Goal: Information Seeking & Learning: Learn about a topic

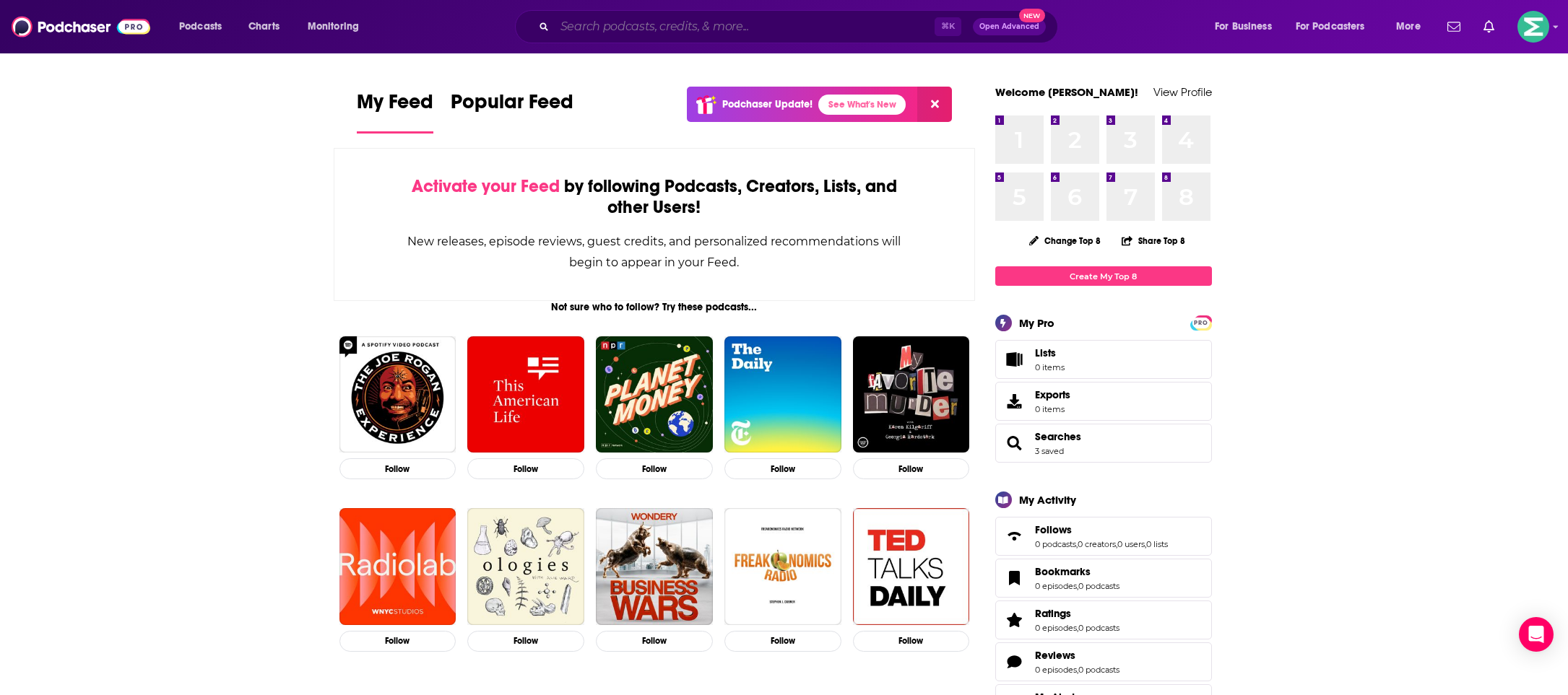
click at [592, 29] on input "Search podcasts, credits, & more..." at bounding box center [745, 27] width 380 height 23
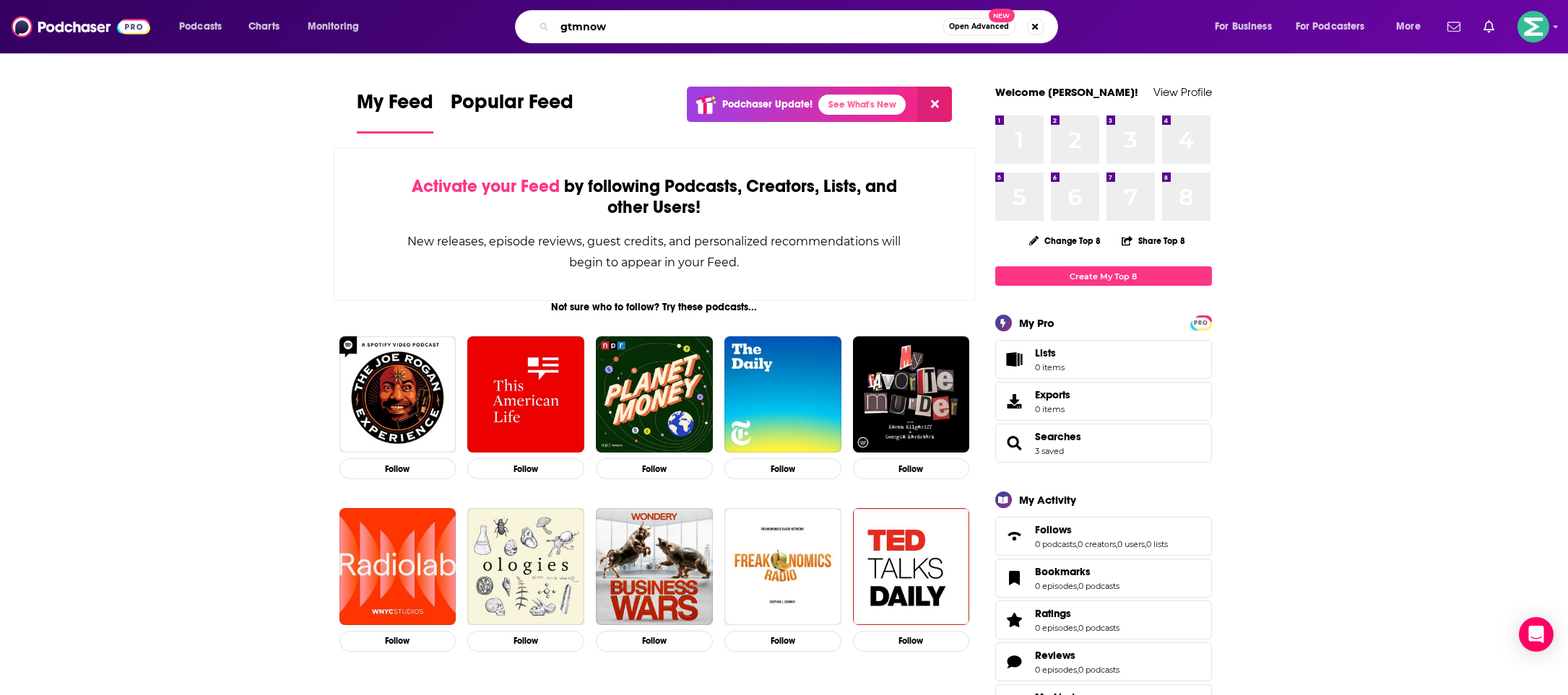
type input "gtmnow"
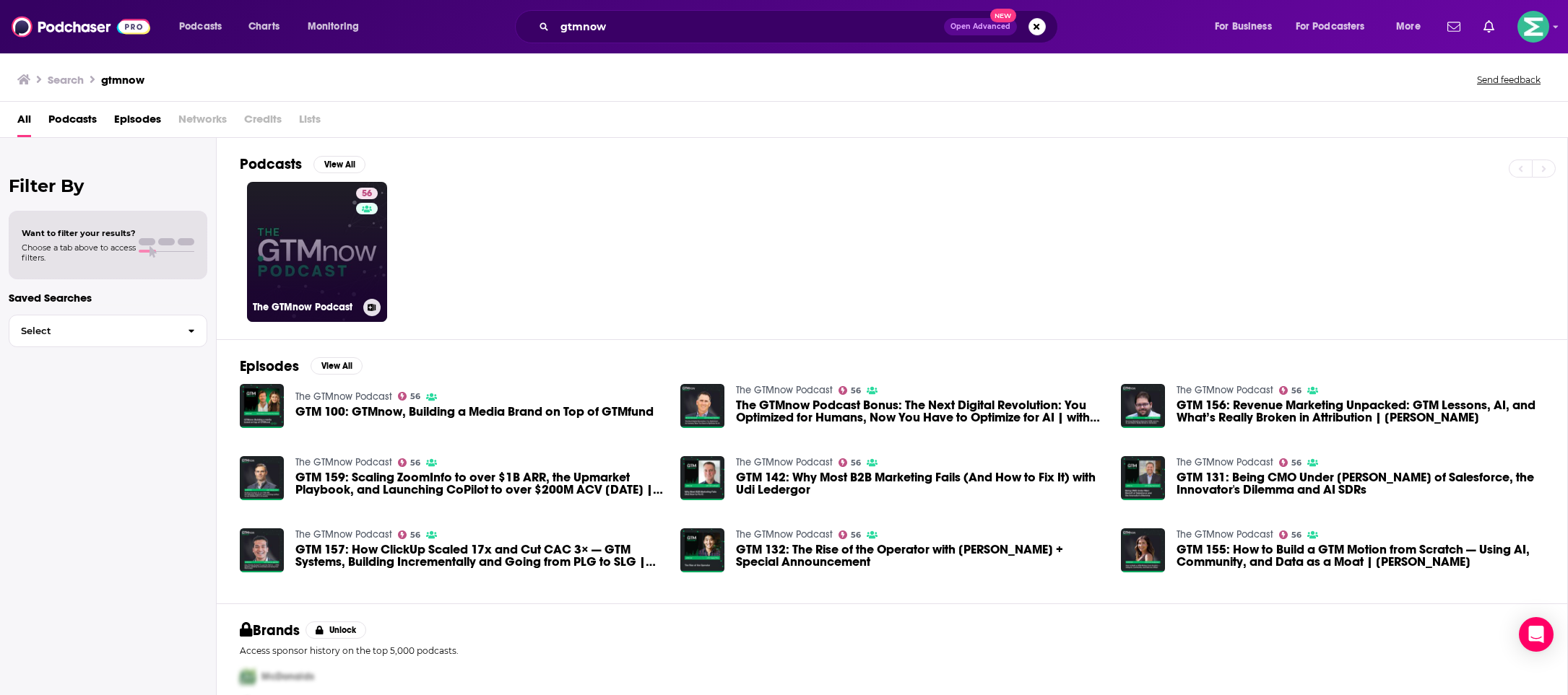
click at [308, 269] on link "56 The GTMnow Podcast" at bounding box center [317, 252] width 140 height 140
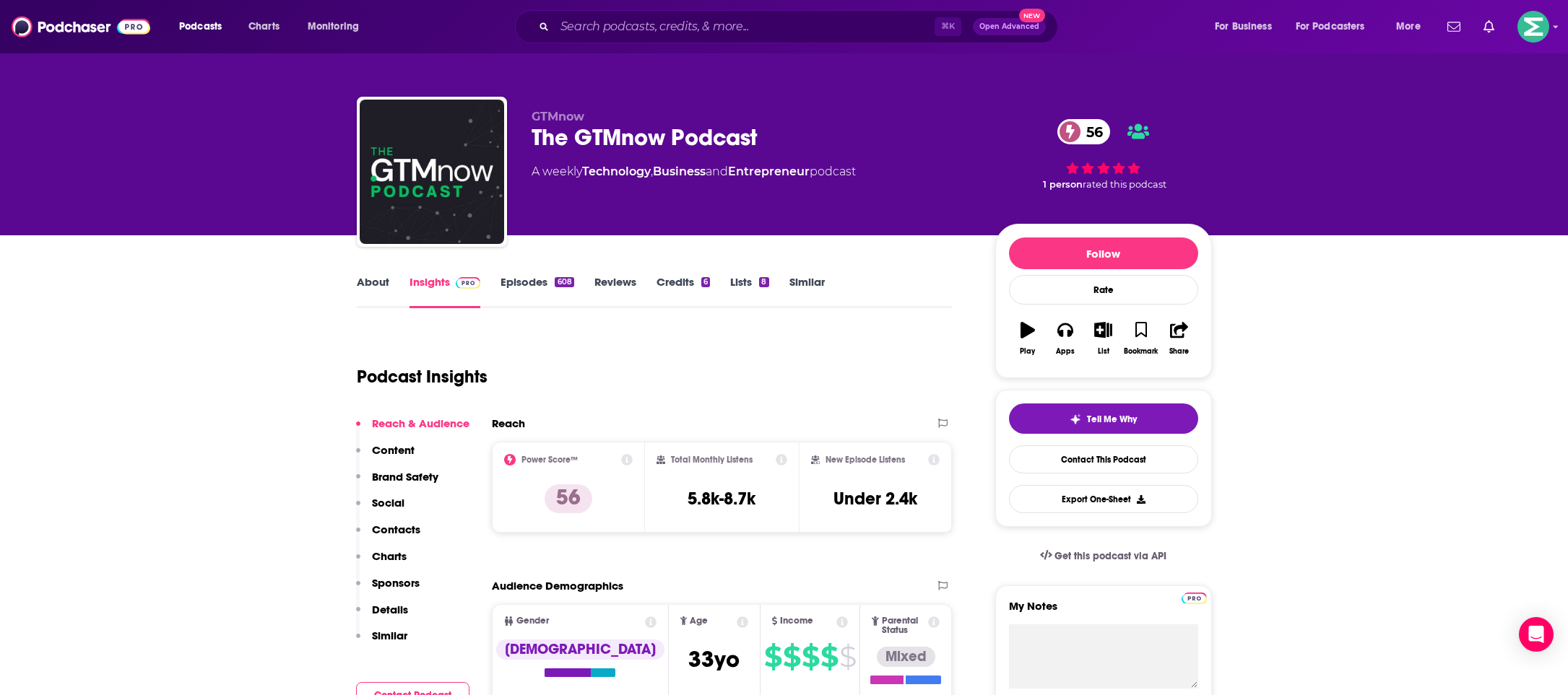
click at [379, 284] on link "About" at bounding box center [373, 292] width 33 height 33
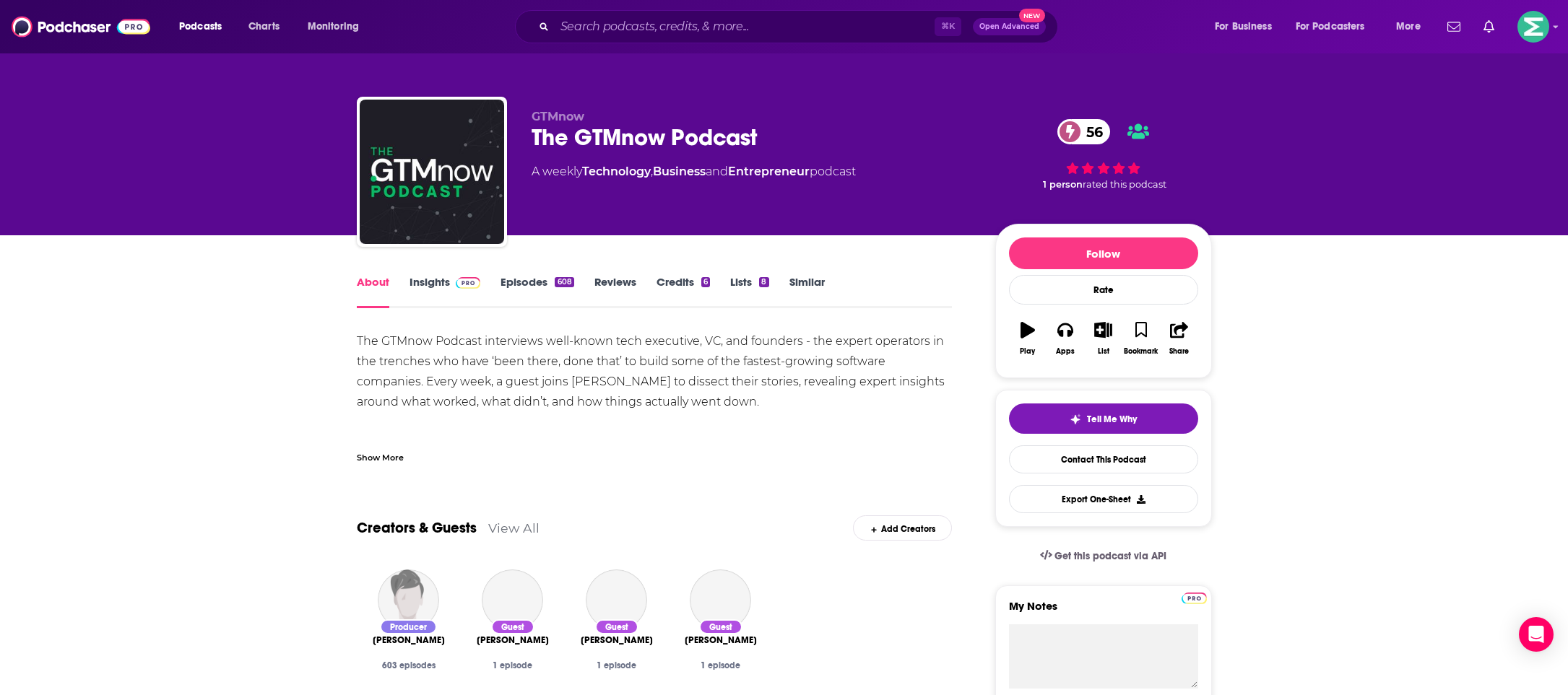
click at [516, 347] on div "The GTMnow Podcast interviews well-known tech executive, VC, and founders - the…" at bounding box center [654, 463] width 596 height 263
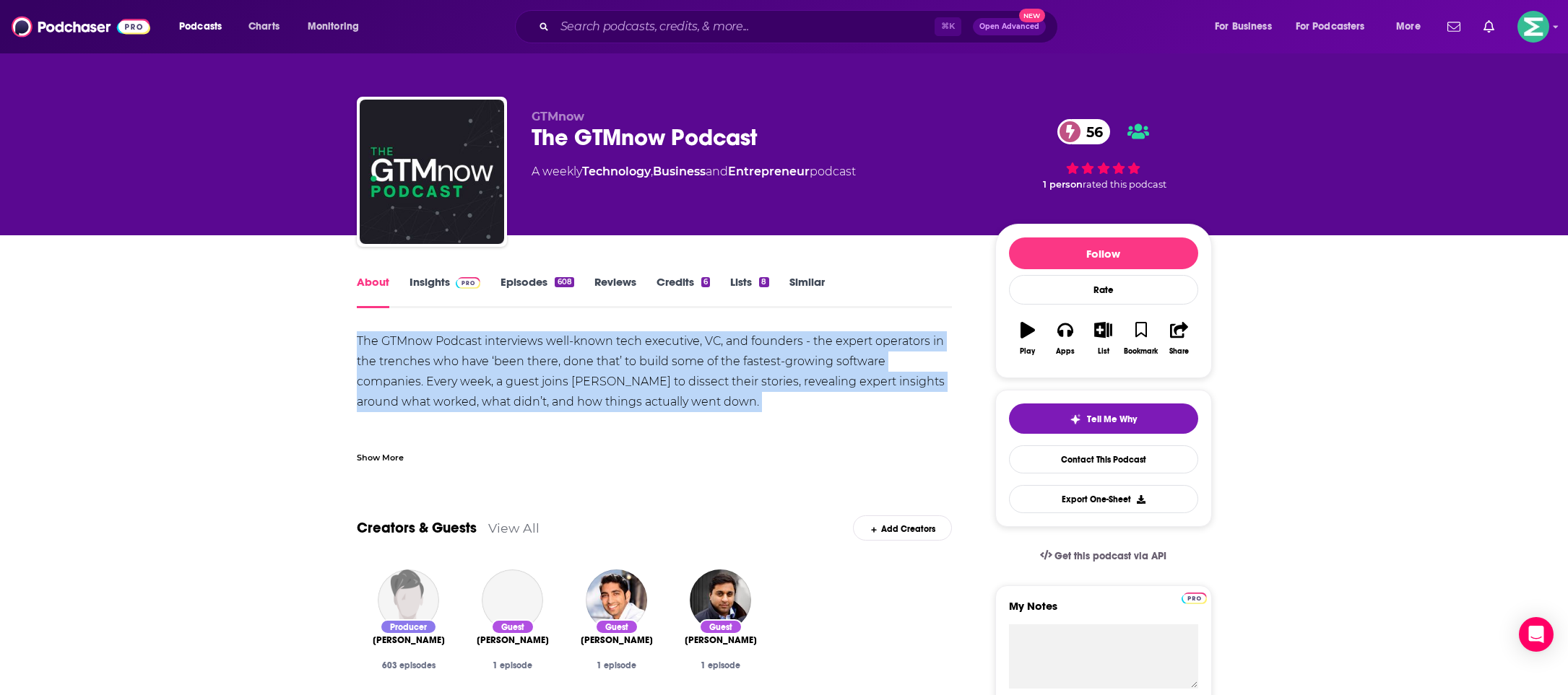
click at [516, 347] on div "The GTMnow Podcast interviews well-known tech executive, VC, and founders - the…" at bounding box center [654, 463] width 596 height 263
copy div "The GTMnow Podcast interviews well-known tech executive, VC, and founders - the…"
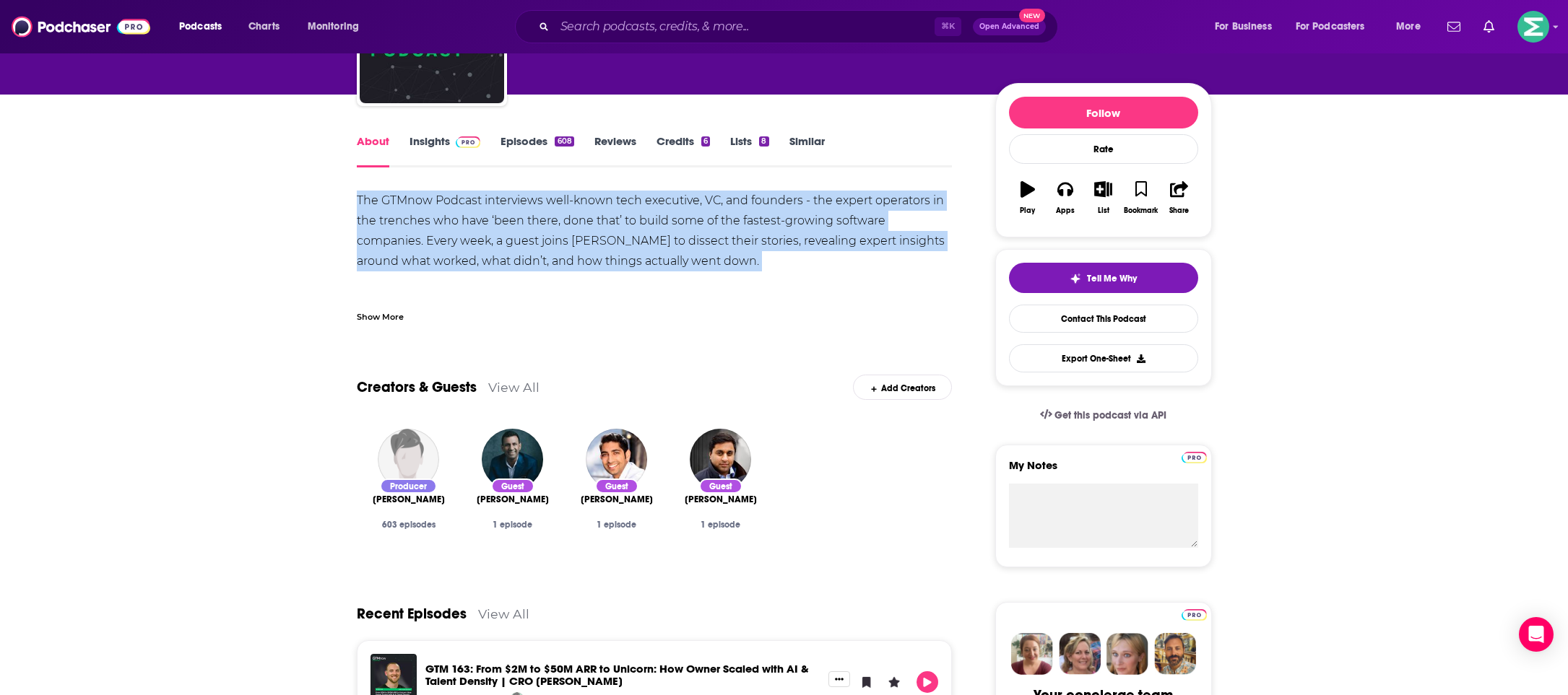
scroll to position [146, 0]
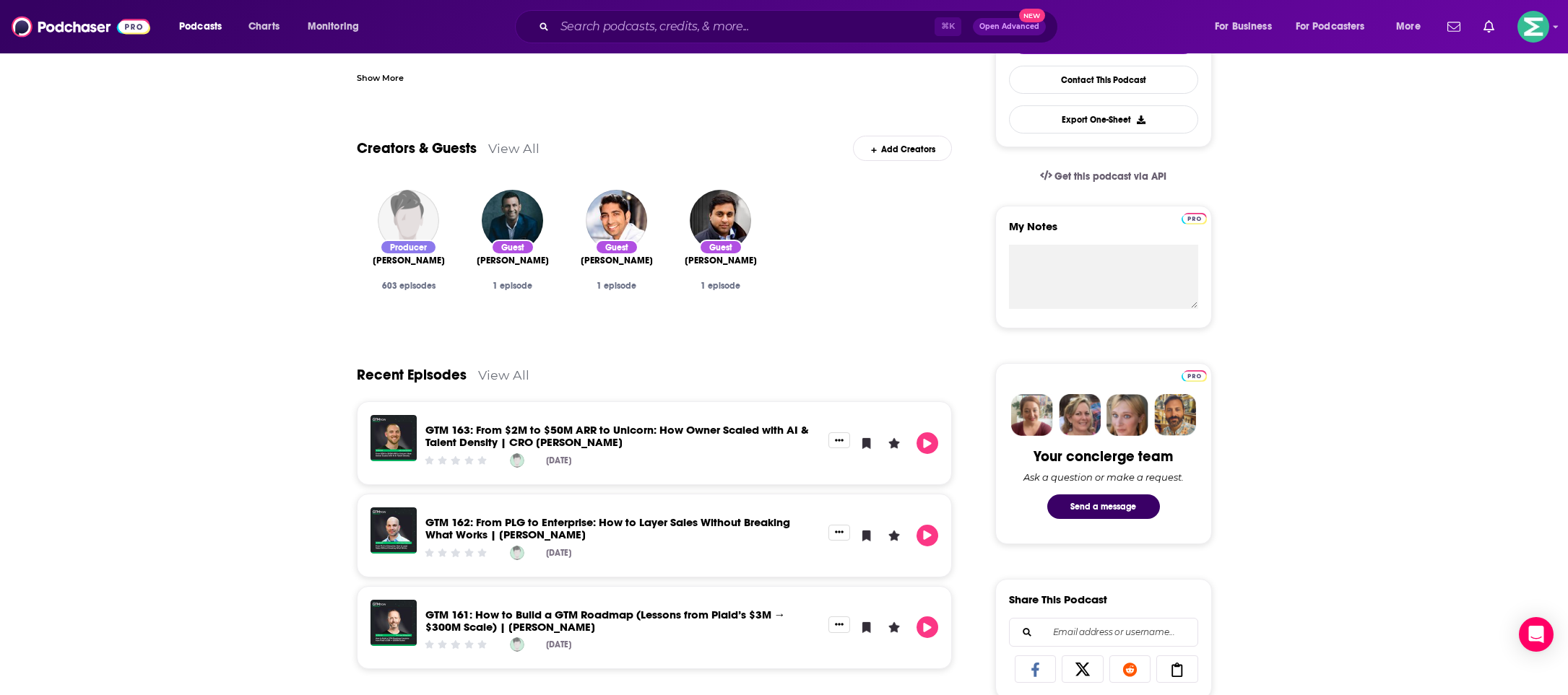
scroll to position [383, 0]
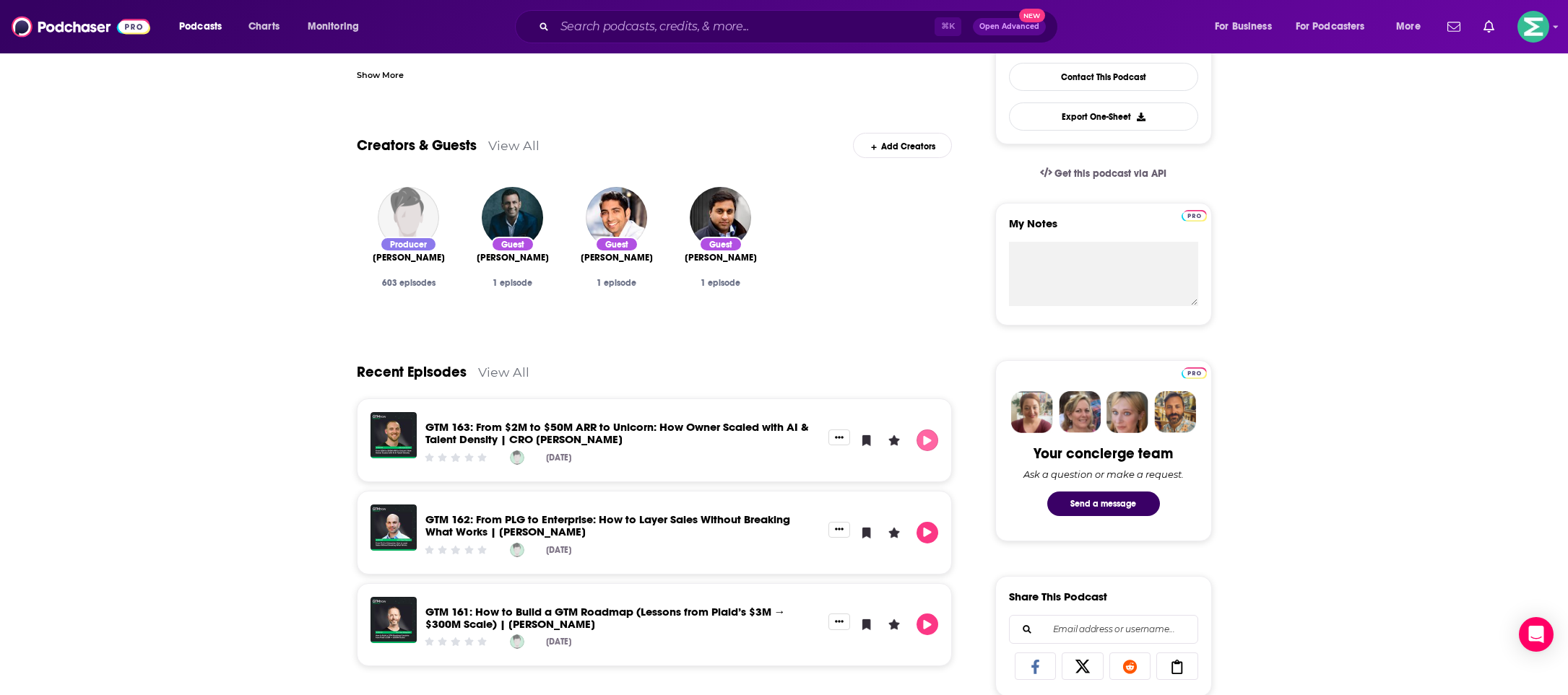
click at [930, 438] on icon "Play" at bounding box center [927, 441] width 11 height 10
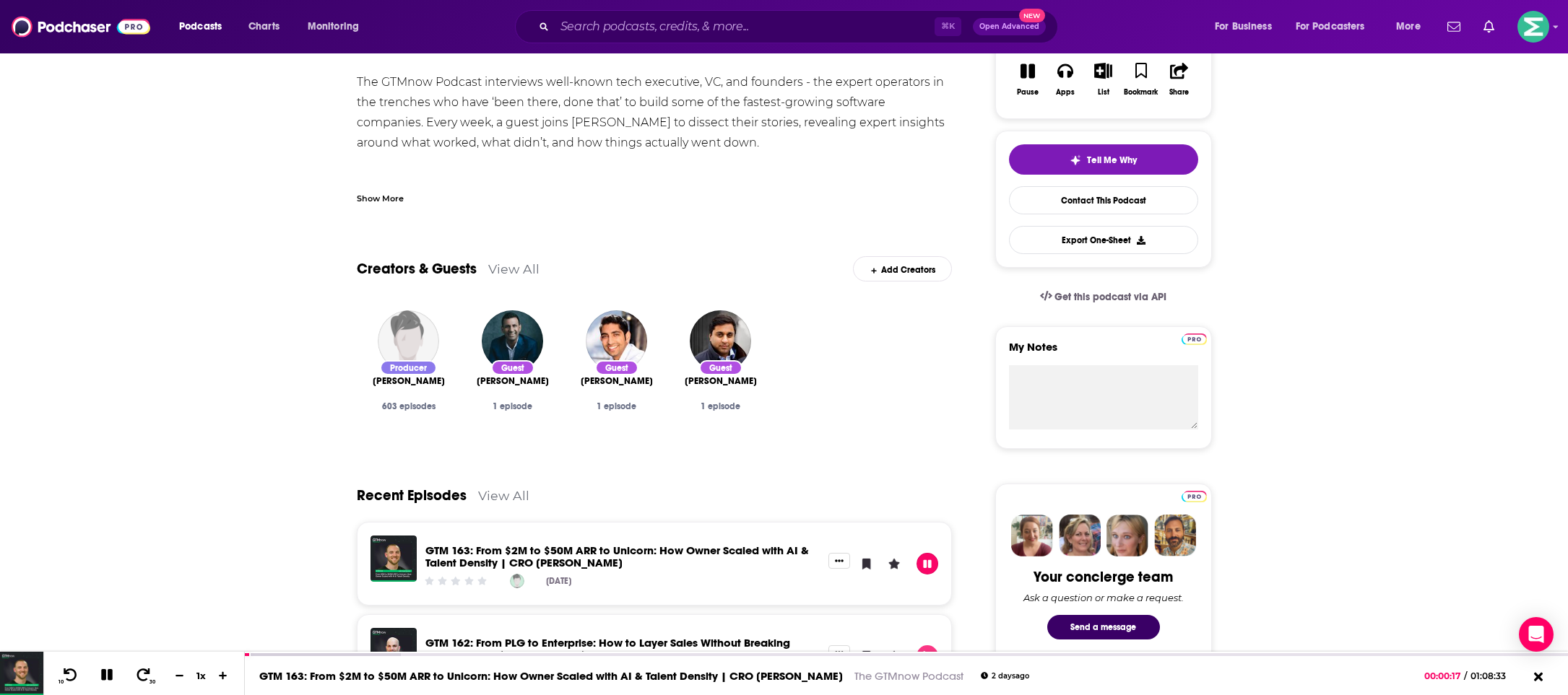
scroll to position [0, 0]
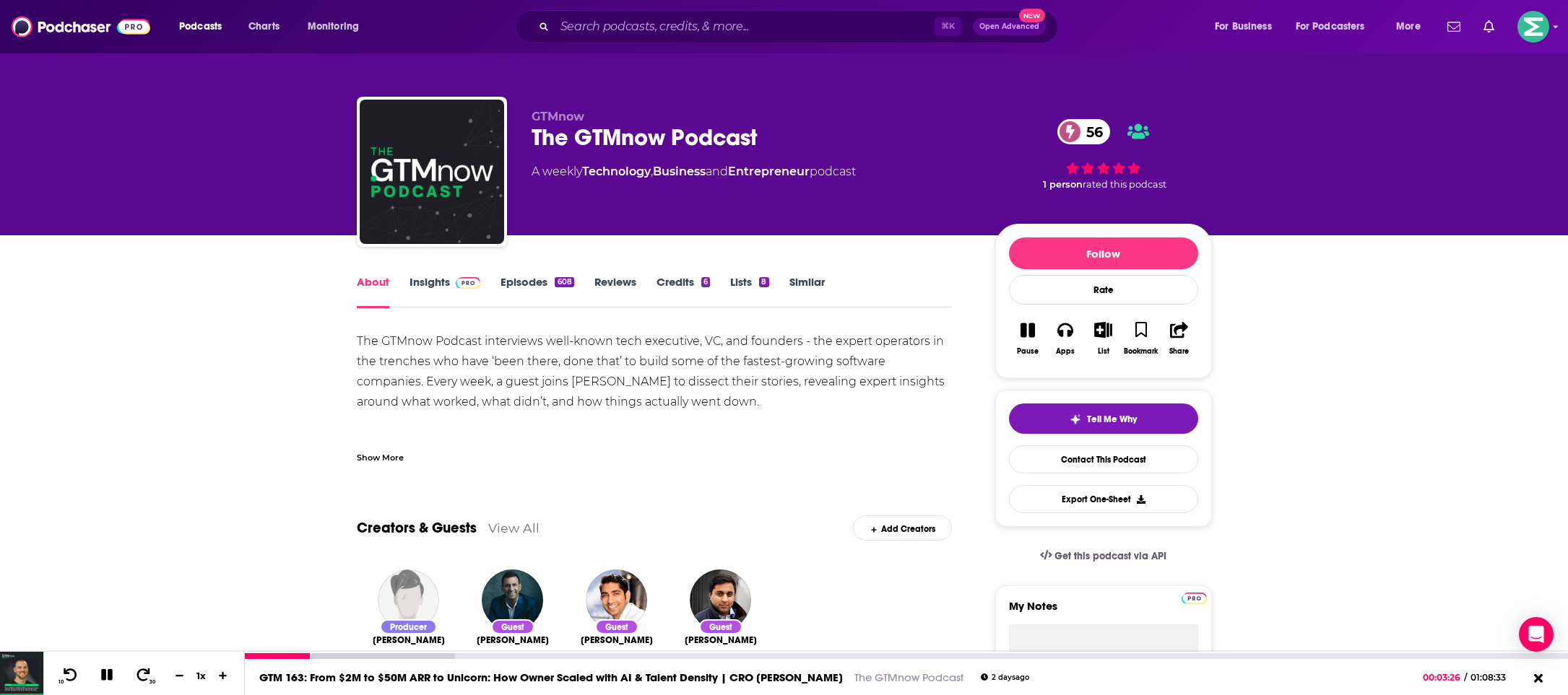
click at [105, 675] on icon at bounding box center [107, 675] width 11 height 11
